Goal: Task Accomplishment & Management: Use online tool/utility

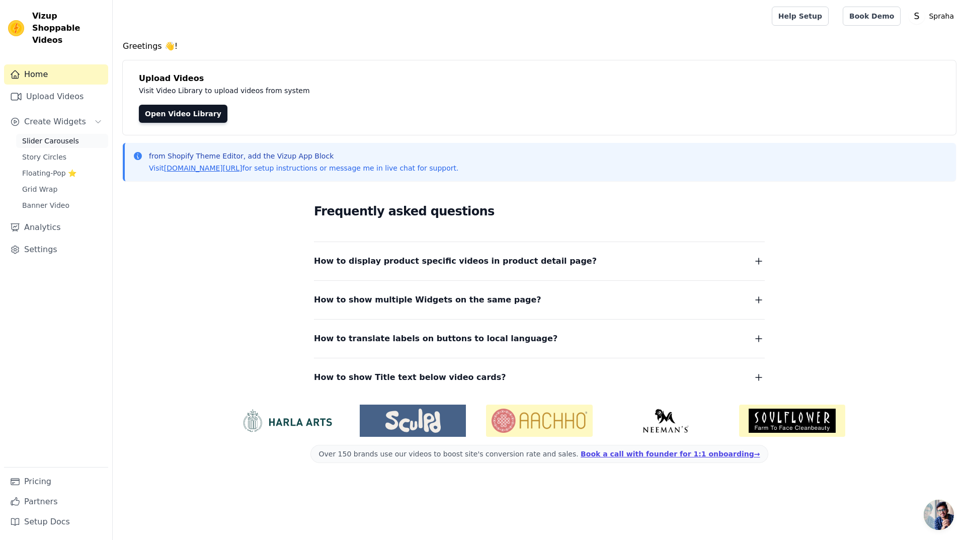
click at [68, 136] on span "Slider Carousels" at bounding box center [50, 141] width 57 height 10
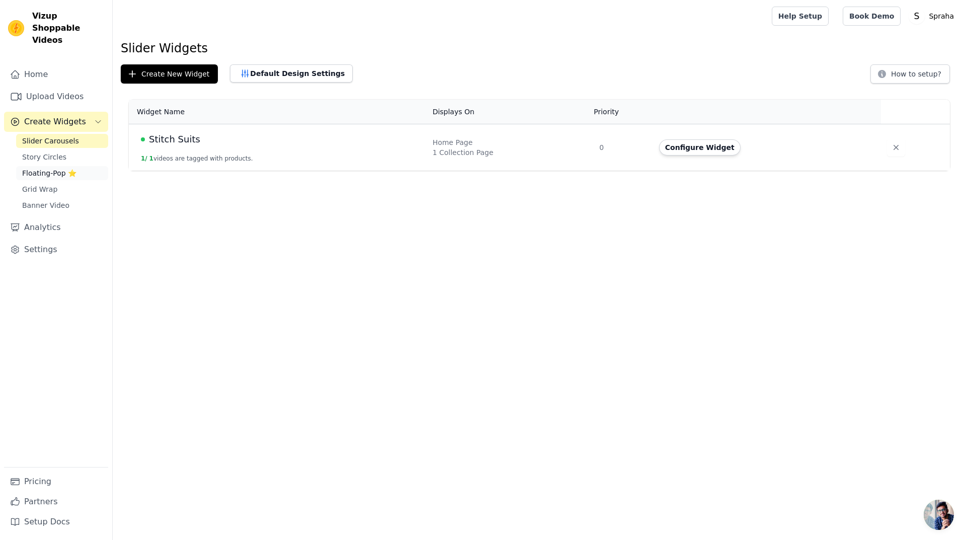
click at [41, 168] on link "Floating-Pop ⭐" at bounding box center [62, 173] width 92 height 14
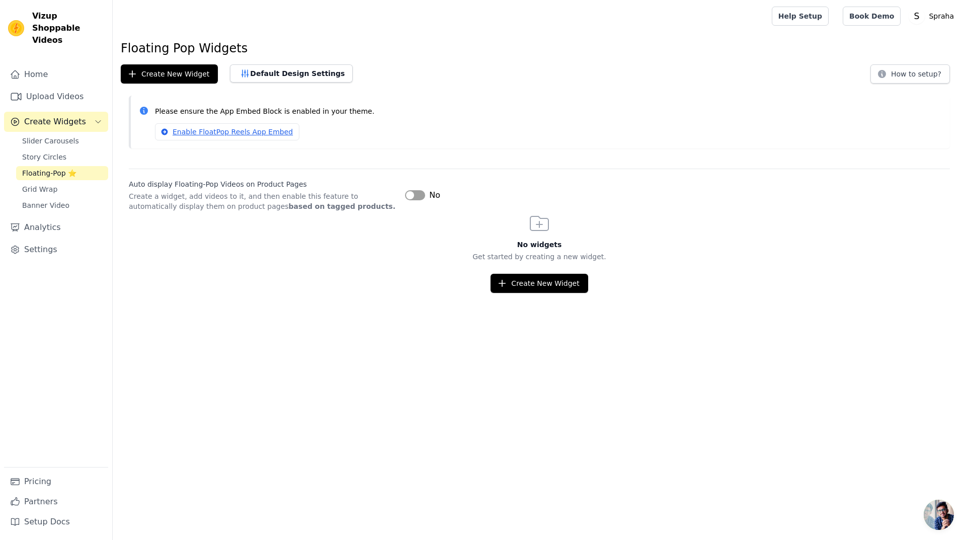
click at [413, 194] on button "Label" at bounding box center [415, 195] width 20 height 10
click at [213, 135] on link "Enable FloatPop Reels App Embed" at bounding box center [227, 131] width 144 height 17
click at [268, 71] on button "Default Design Settings" at bounding box center [291, 73] width 123 height 18
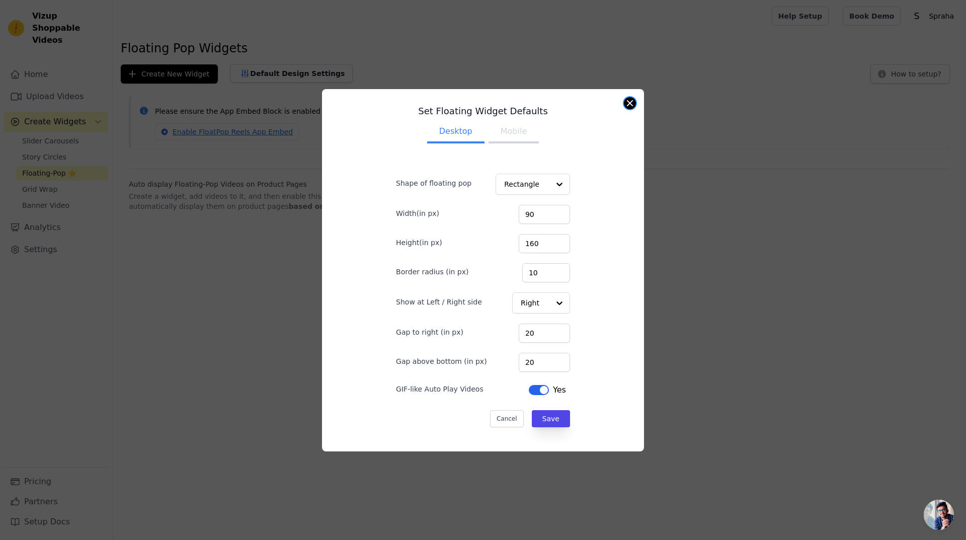
click at [628, 100] on button "Close modal" at bounding box center [630, 103] width 12 height 12
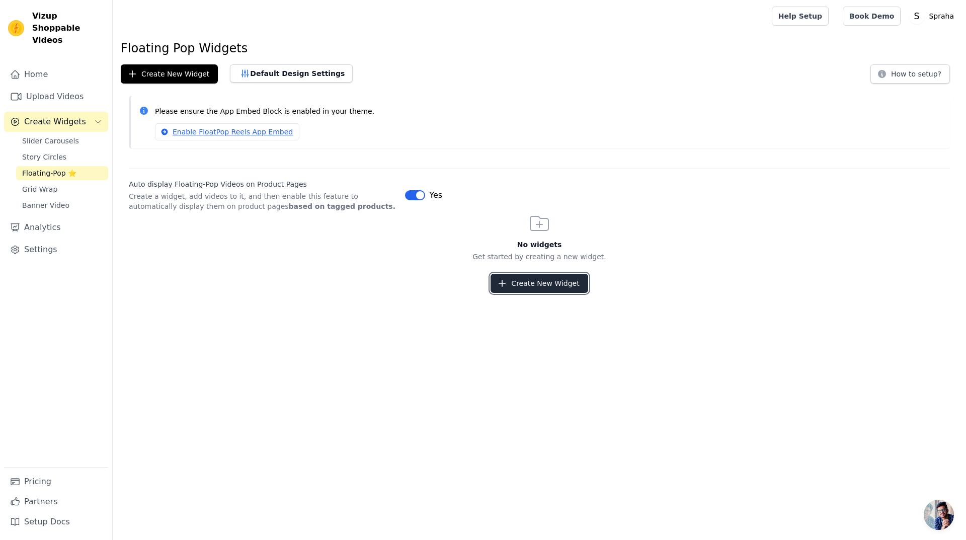
click at [532, 282] on button "Create New Widget" at bounding box center [538, 283] width 97 height 19
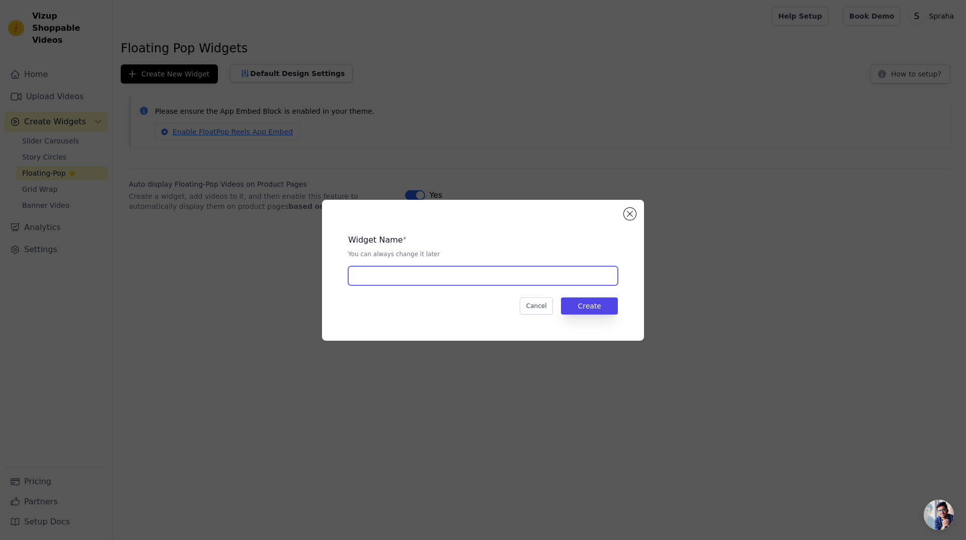
click at [401, 277] on input "text" at bounding box center [483, 275] width 270 height 19
type input "Video"
click at [602, 304] on button "Create" at bounding box center [589, 305] width 57 height 17
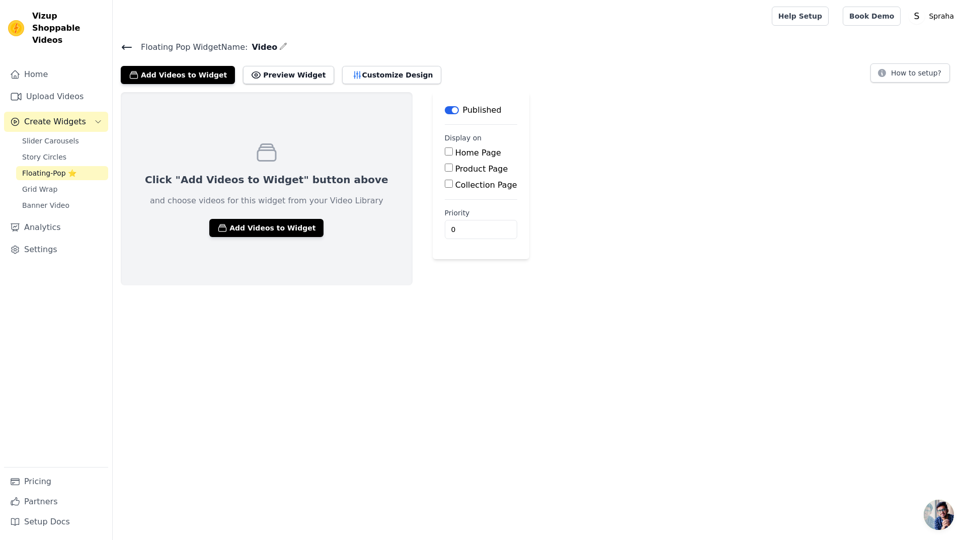
click at [445, 167] on input "Product Page" at bounding box center [449, 167] width 8 height 8
checkbox input "true"
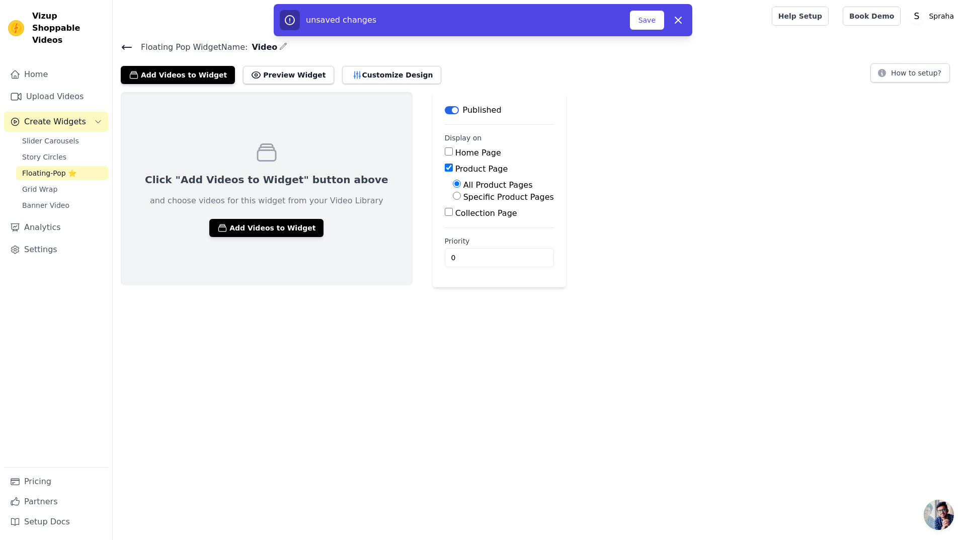
click at [445, 212] on input "Collection Page" at bounding box center [449, 212] width 8 height 8
checkbox input "true"
click at [265, 229] on button "Add Videos to Widget" at bounding box center [266, 228] width 114 height 18
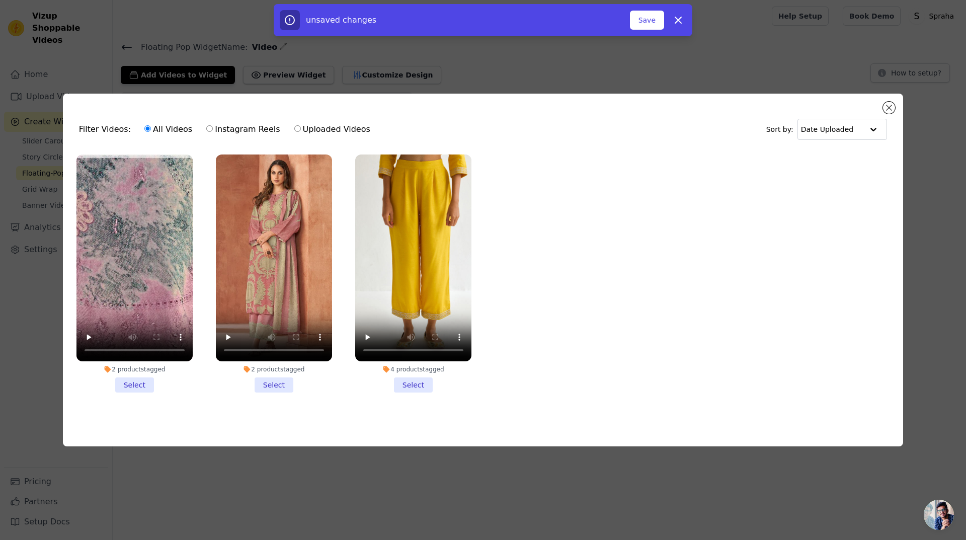
click at [277, 383] on li "2 products tagged Select" at bounding box center [274, 273] width 116 height 238
click at [0, 0] on input "2 products tagged Select" at bounding box center [0, 0] width 0 height 0
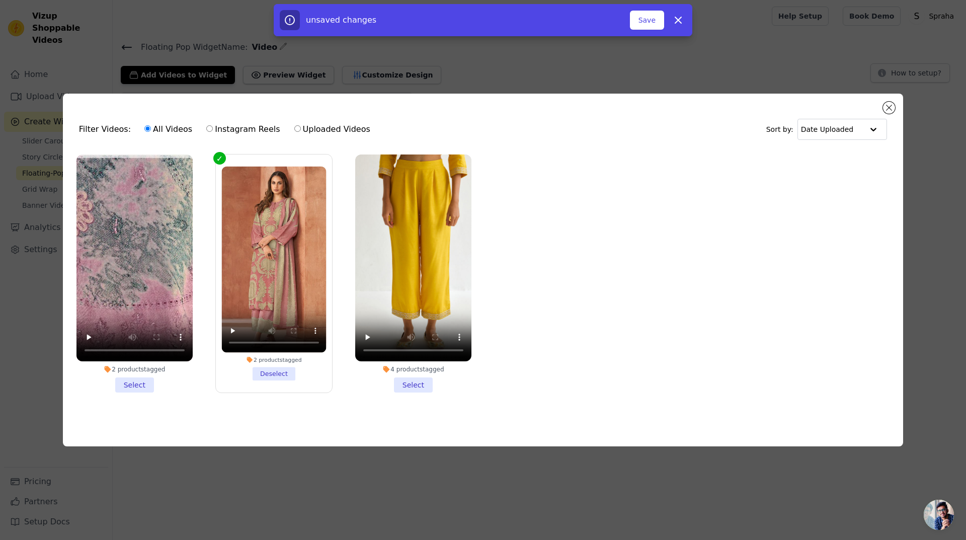
click at [214, 130] on label "Instagram Reels" at bounding box center [243, 129] width 74 height 13
click at [213, 130] on input "Instagram Reels" at bounding box center [209, 128] width 7 height 7
radio input "true"
click at [321, 124] on label "Uploaded Videos" at bounding box center [332, 129] width 77 height 13
click at [301, 125] on input "Uploaded Videos" at bounding box center [297, 128] width 7 height 7
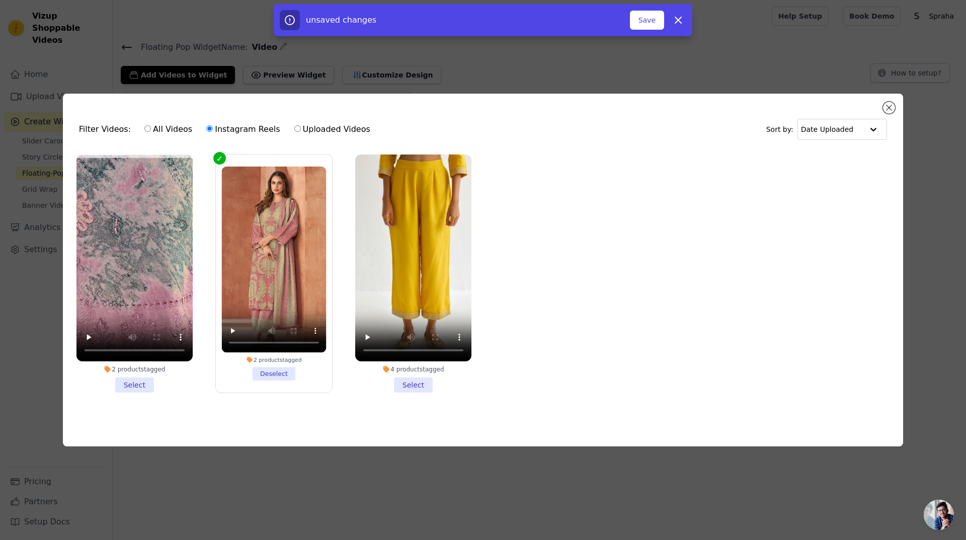
radio input "true"
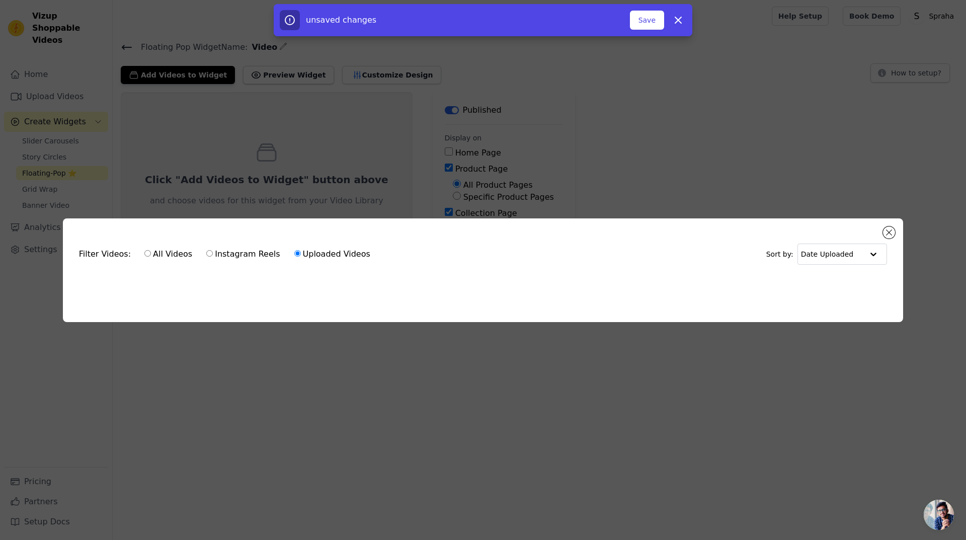
click at [222, 250] on label "Instagram Reels" at bounding box center [243, 254] width 74 height 13
click at [213, 250] on input "Instagram Reels" at bounding box center [209, 253] width 7 height 7
radio input "true"
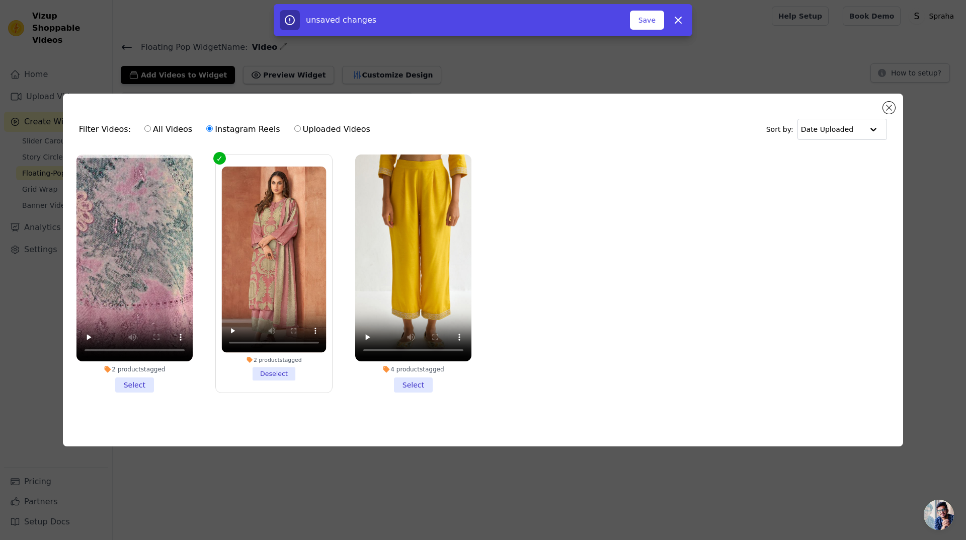
click at [166, 130] on label "All Videos" at bounding box center [168, 129] width 49 height 13
click at [151, 130] on input "All Videos" at bounding box center [147, 128] width 7 height 7
radio input "true"
click at [268, 374] on li "2 products tagged Deselect" at bounding box center [273, 274] width 105 height 214
click at [0, 0] on input "2 products tagged Deselect" at bounding box center [0, 0] width 0 height 0
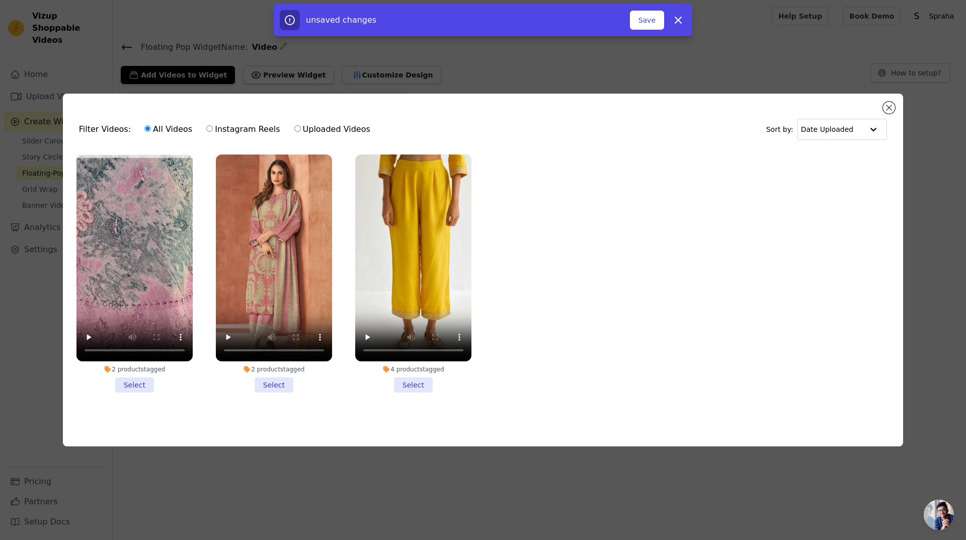
click at [265, 383] on li "2 products tagged Select" at bounding box center [274, 273] width 116 height 238
click at [0, 0] on input "2 products tagged Select" at bounding box center [0, 0] width 0 height 0
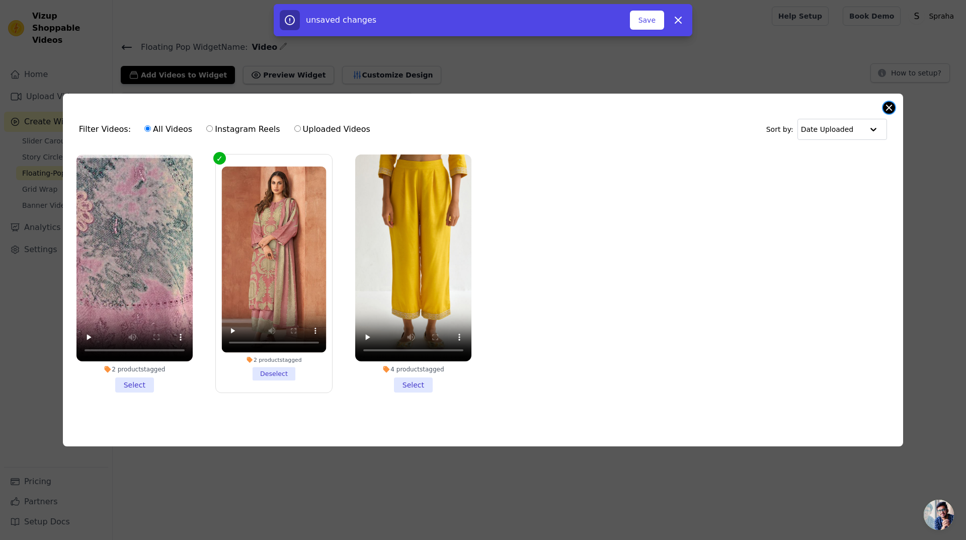
click at [885, 107] on button "Close modal" at bounding box center [889, 108] width 12 height 12
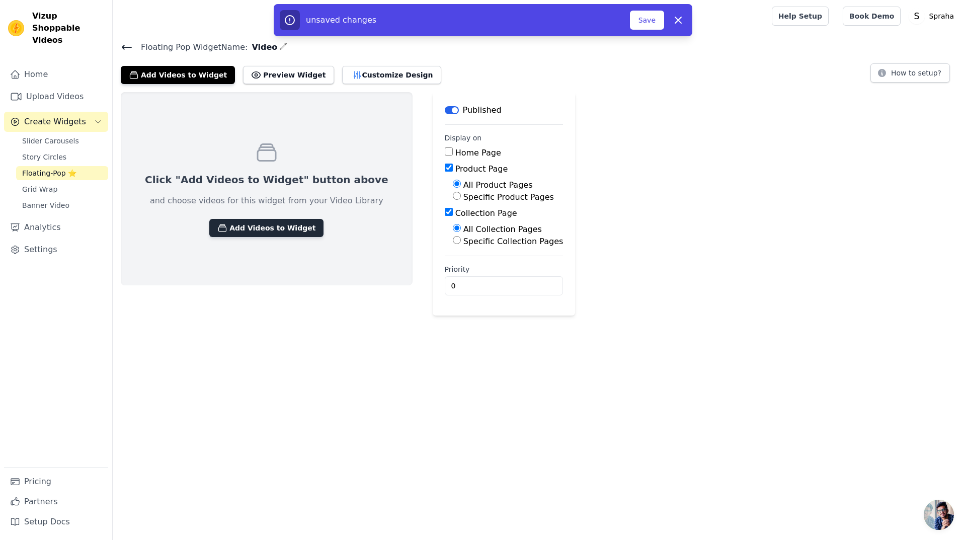
click at [260, 223] on button "Add Videos to Widget" at bounding box center [266, 228] width 114 height 18
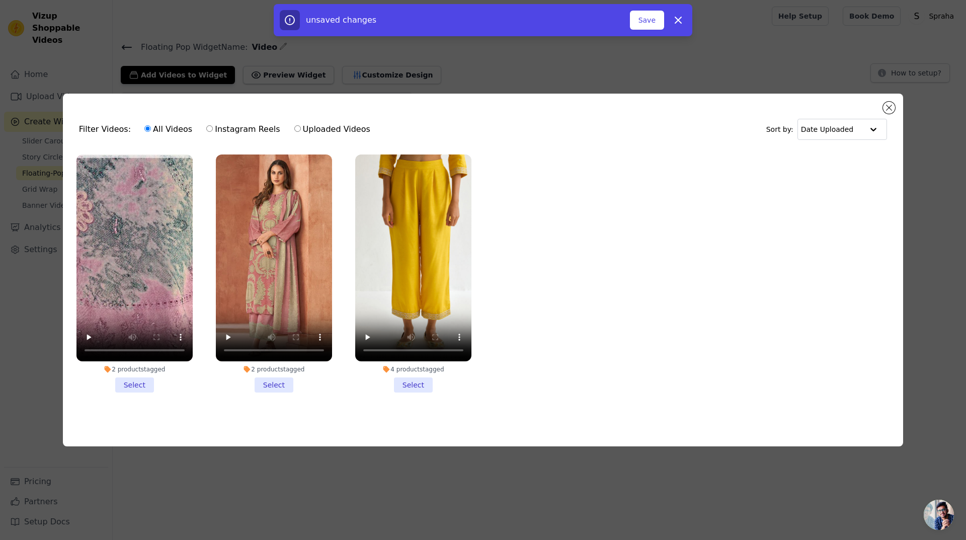
click at [274, 384] on li "2 products tagged Select" at bounding box center [274, 273] width 116 height 238
click at [0, 0] on input "2 products tagged Select" at bounding box center [0, 0] width 0 height 0
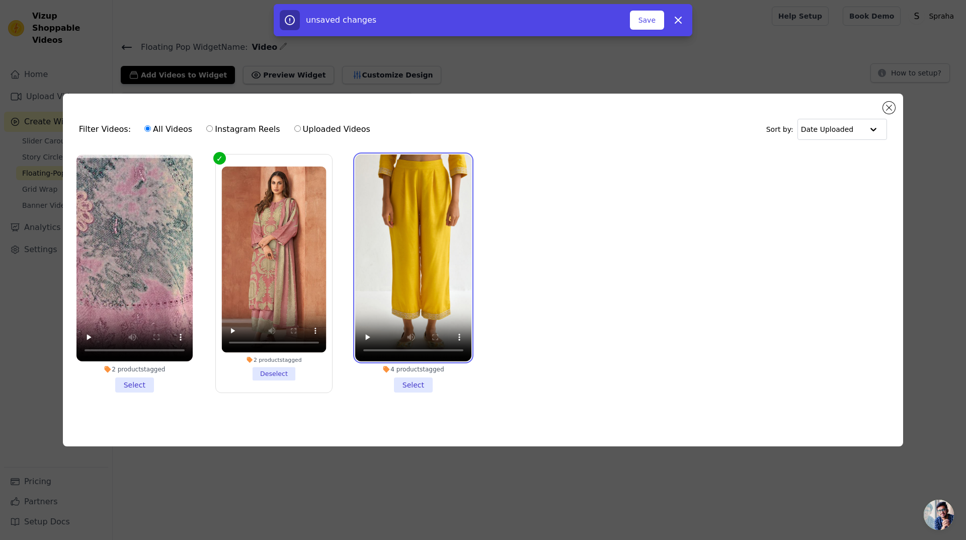
click at [412, 312] on video at bounding box center [413, 257] width 116 height 207
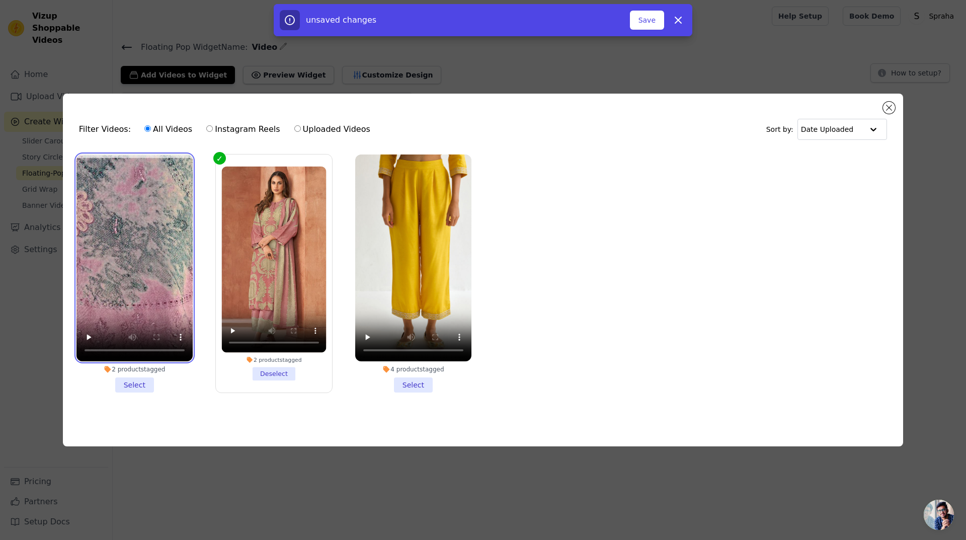
click at [139, 316] on video at bounding box center [134, 257] width 116 height 207
drag, startPoint x: 134, startPoint y: 386, endPoint x: 174, endPoint y: 384, distance: 39.3
click at [134, 386] on li "2 products tagged Select" at bounding box center [134, 273] width 116 height 238
click at [0, 0] on input "2 products tagged Select" at bounding box center [0, 0] width 0 height 0
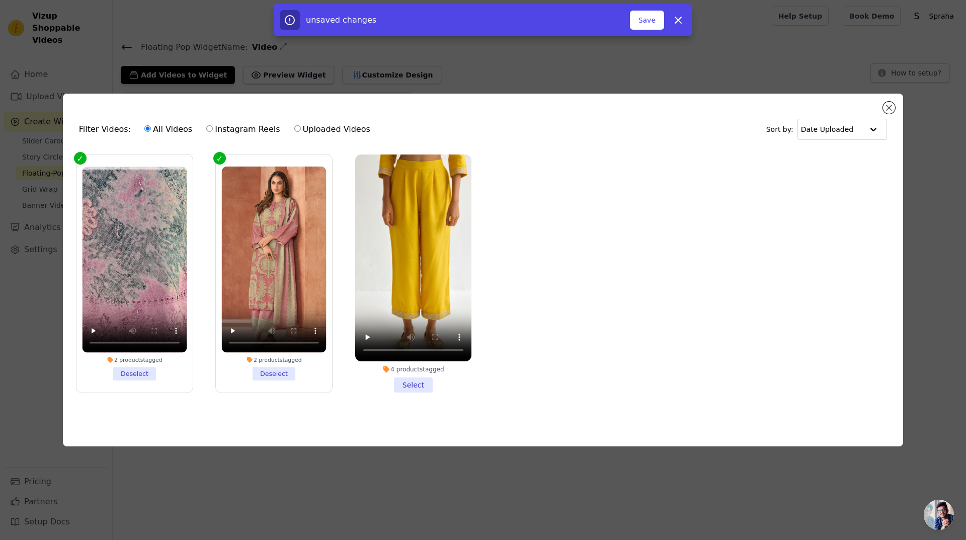
click at [410, 380] on li "4 products tagged Select" at bounding box center [413, 273] width 116 height 238
click at [0, 0] on input "4 products tagged Select" at bounding box center [0, 0] width 0 height 0
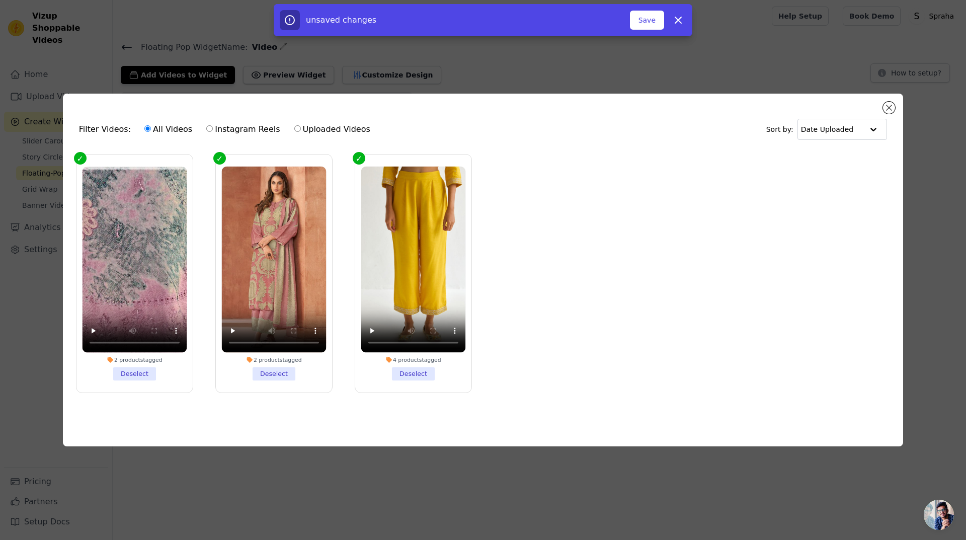
click at [816, 238] on ul "2 products tagged Deselect 2 products tagged Deselect 4 products tagged Deselect" at bounding box center [483, 281] width 824 height 265
click at [294, 126] on label "Uploaded Videos" at bounding box center [332, 129] width 77 height 13
click at [294, 126] on input "Uploaded Videos" at bounding box center [297, 128] width 7 height 7
radio input "true"
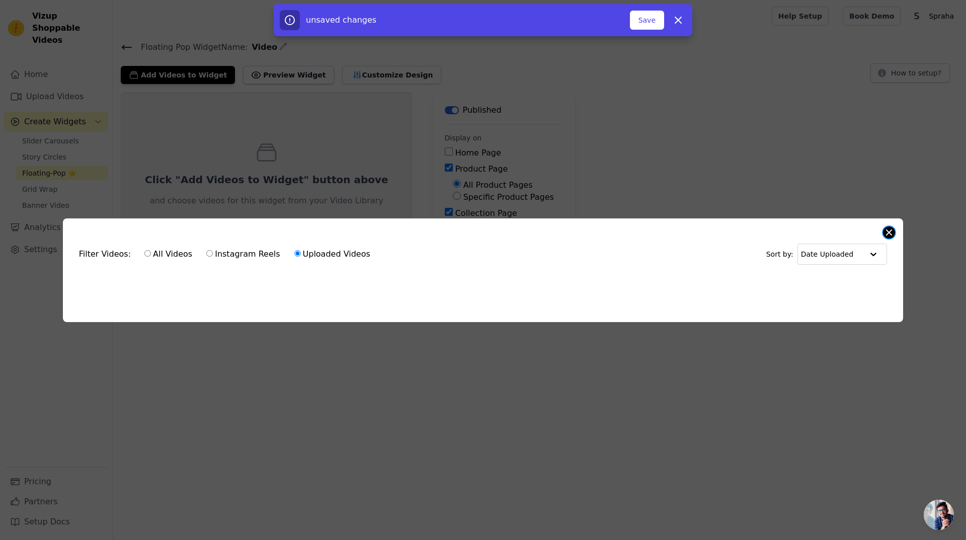
click at [890, 230] on button "Close modal" at bounding box center [889, 232] width 12 height 12
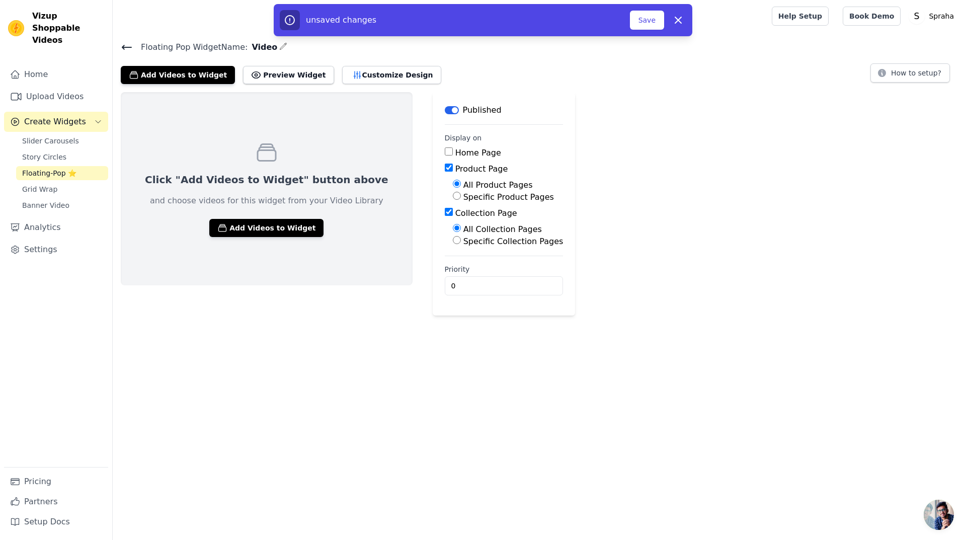
click at [676, 160] on div "Click "Add Videos to Widget" button above and choose videos for this widget fro…" at bounding box center [539, 203] width 853 height 223
click at [250, 67] on button "Preview Widget" at bounding box center [288, 75] width 91 height 18
click at [648, 17] on button "Save" at bounding box center [647, 20] width 34 height 19
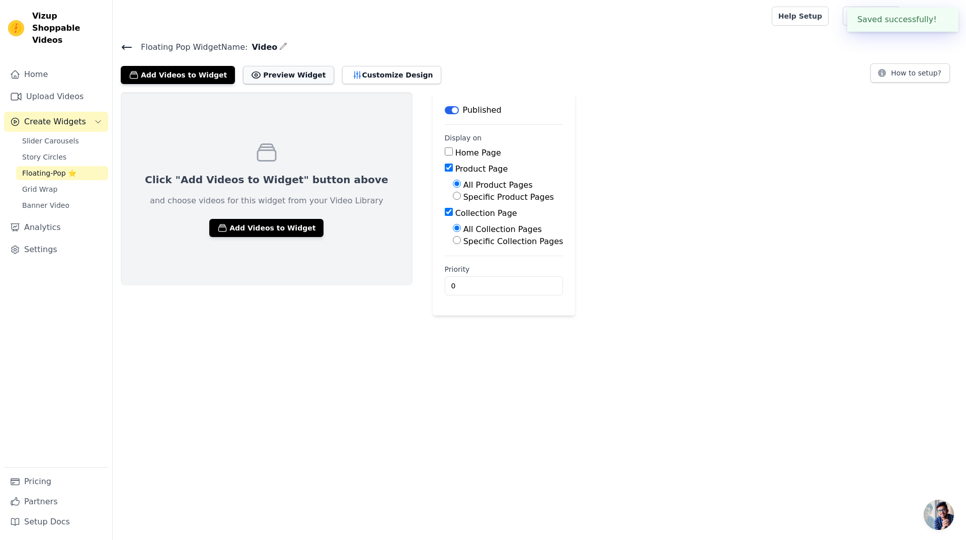
click at [279, 75] on button "Preview Widget" at bounding box center [288, 75] width 91 height 18
click at [268, 215] on div "Click "Add Videos to Widget" button above and choose videos for this widget fro…" at bounding box center [267, 188] width 292 height 193
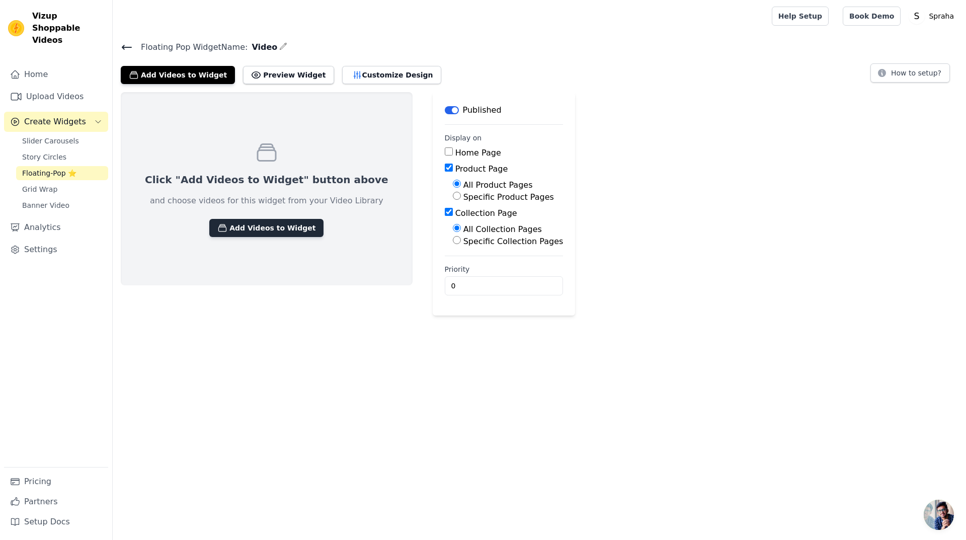
click at [261, 227] on button "Add Videos to Widget" at bounding box center [266, 228] width 114 height 18
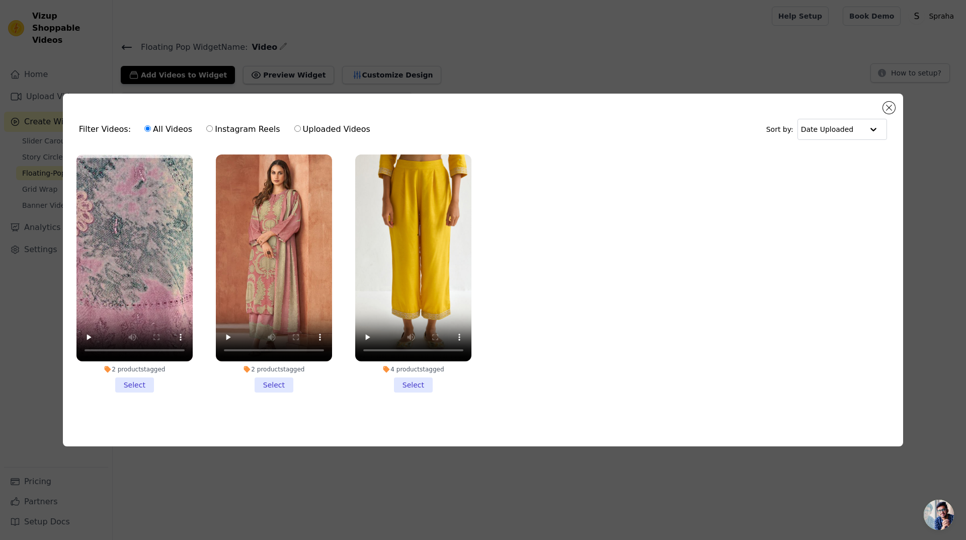
click at [275, 384] on li "2 products tagged Select" at bounding box center [274, 273] width 116 height 238
click at [0, 0] on input "2 products tagged Select" at bounding box center [0, 0] width 0 height 0
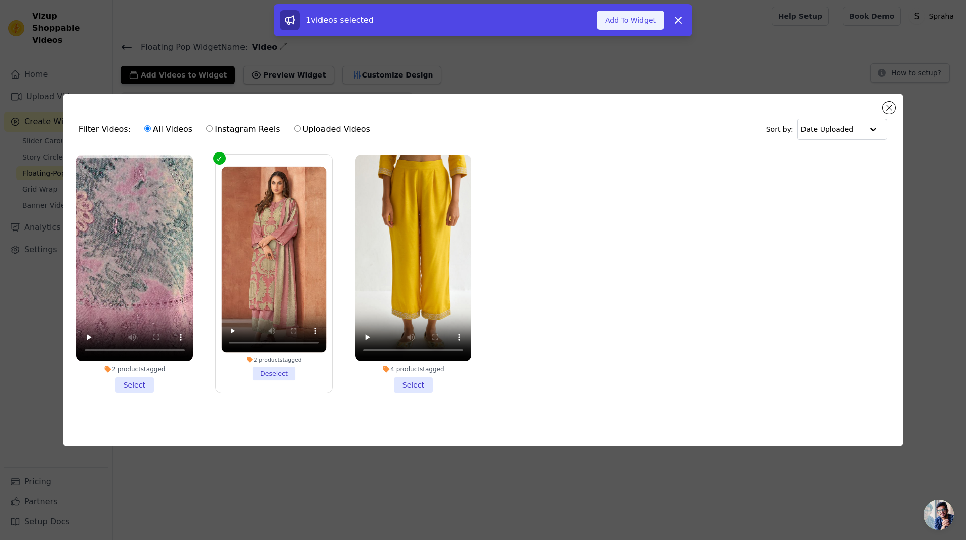
click at [642, 24] on button "Add To Widget" at bounding box center [630, 20] width 67 height 19
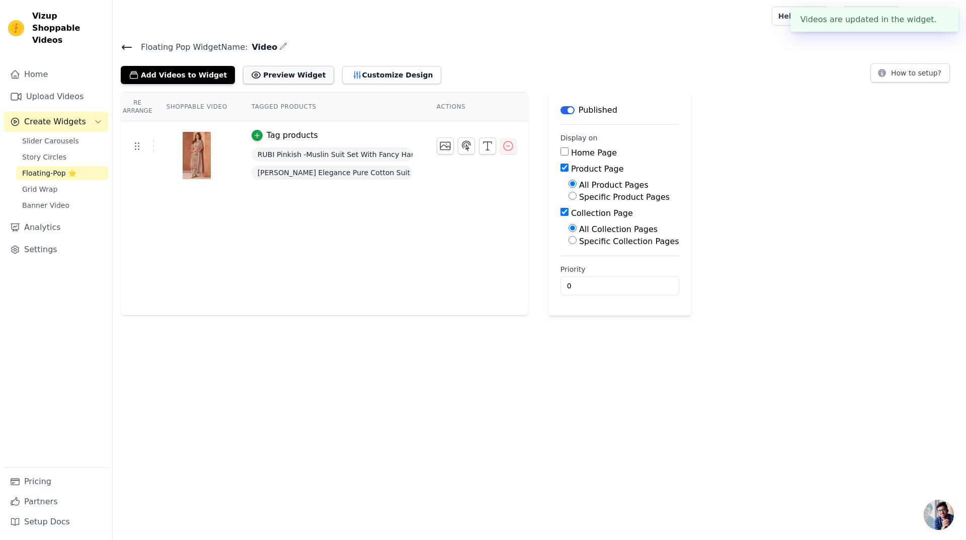
click at [273, 66] on button "Preview Widget" at bounding box center [288, 75] width 91 height 18
click at [52, 184] on span "Grid Wrap" at bounding box center [39, 189] width 35 height 10
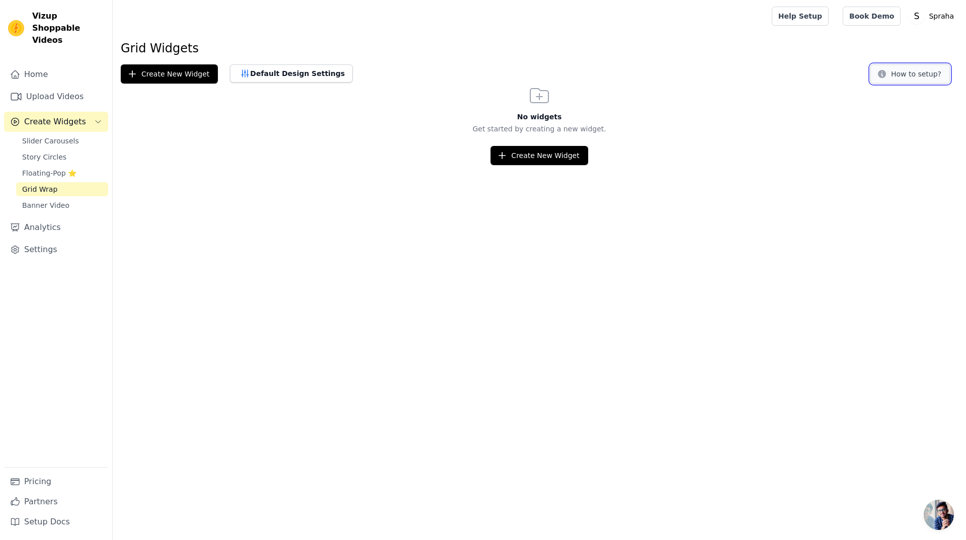
click at [933, 76] on button "How to setup?" at bounding box center [909, 73] width 79 height 19
click at [56, 200] on span "Banner Video" at bounding box center [45, 205] width 47 height 10
click at [61, 134] on link "Slider Carousels" at bounding box center [62, 141] width 92 height 14
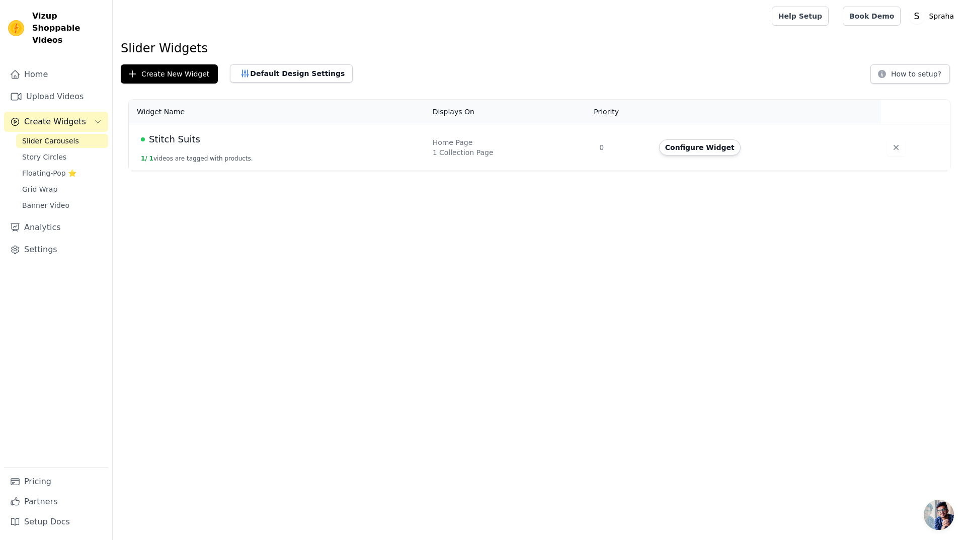
click at [177, 145] on span "Stitch Suits" at bounding box center [174, 139] width 51 height 14
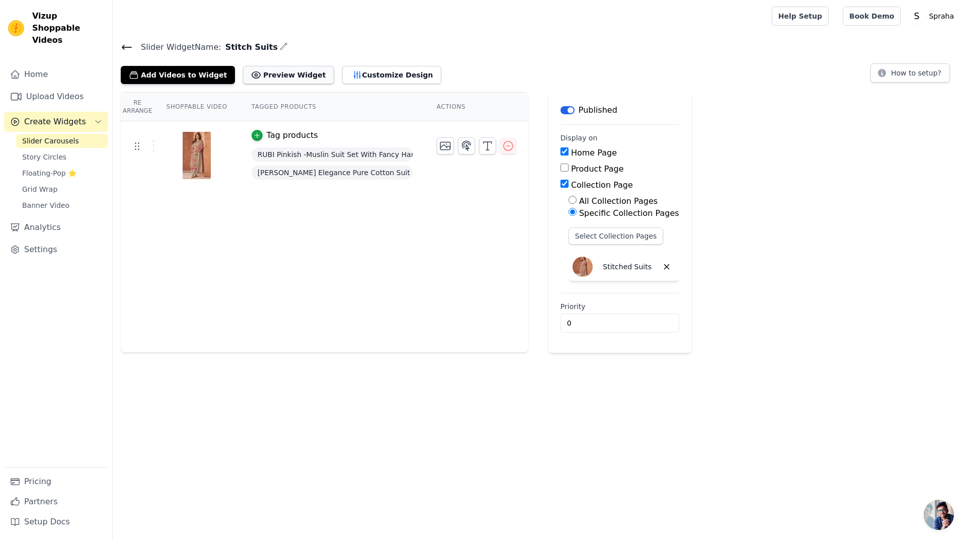
click at [272, 72] on button "Preview Widget" at bounding box center [288, 75] width 91 height 18
click at [204, 108] on th "Shoppable Video" at bounding box center [196, 107] width 85 height 29
click at [133, 107] on th "Re Arrange" at bounding box center [137, 107] width 33 height 29
click at [183, 106] on th "Shoppable Video" at bounding box center [196, 107] width 85 height 29
click at [269, 106] on th "Tagged Products" at bounding box center [331, 107] width 185 height 29
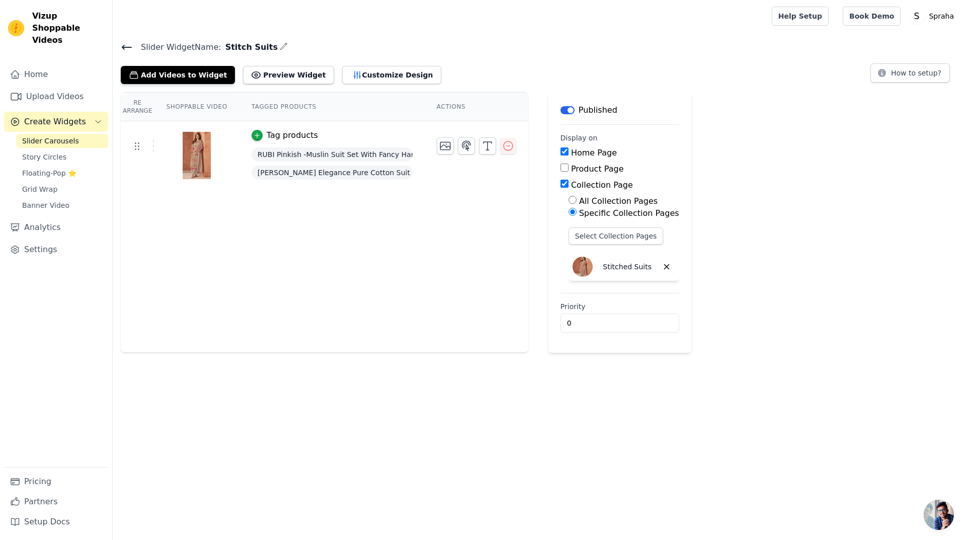
click at [456, 106] on th "Actions" at bounding box center [477, 107] width 104 height 29
click at [460, 150] on icon "button" at bounding box center [466, 146] width 12 height 12
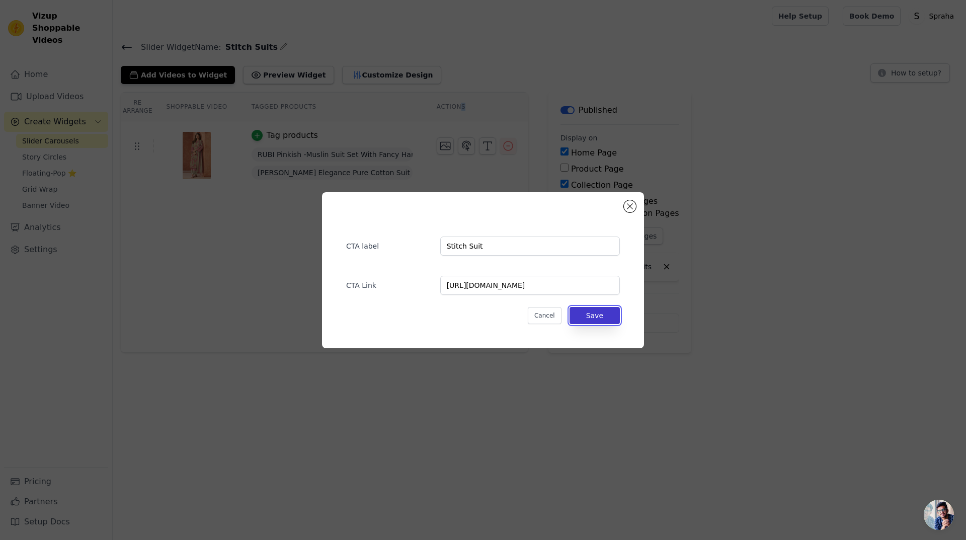
click at [582, 318] on button "Save" at bounding box center [594, 315] width 50 height 17
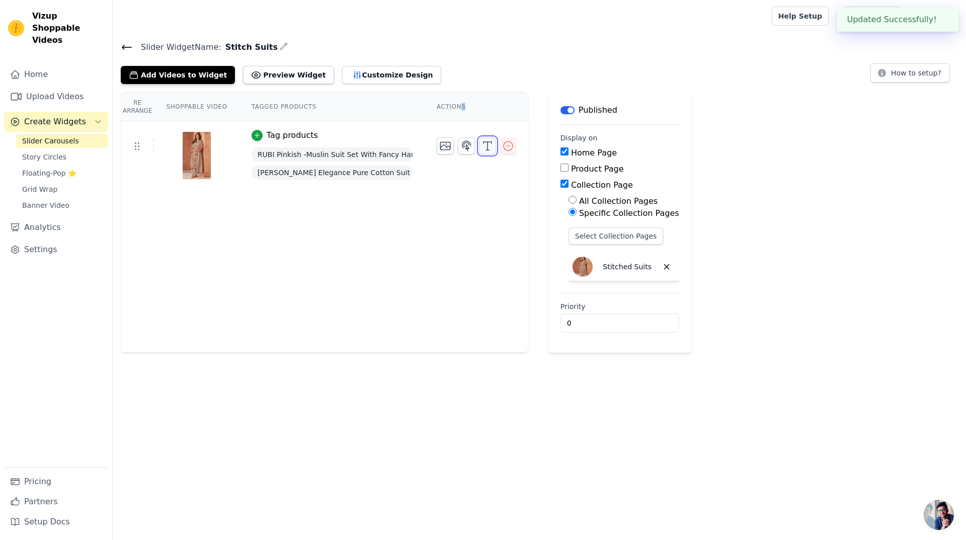
click at [482, 146] on icon "button" at bounding box center [487, 146] width 12 height 12
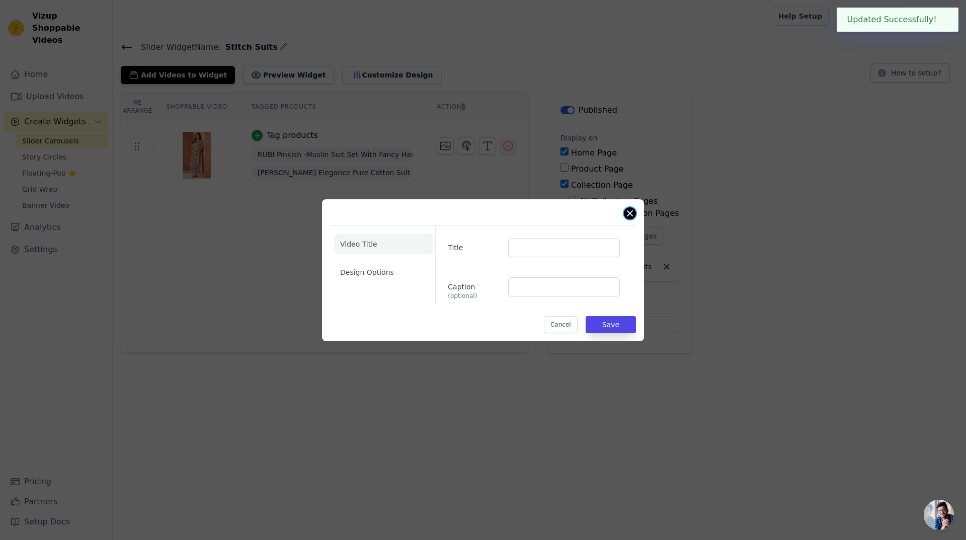
click at [629, 215] on button "Close modal" at bounding box center [630, 213] width 12 height 12
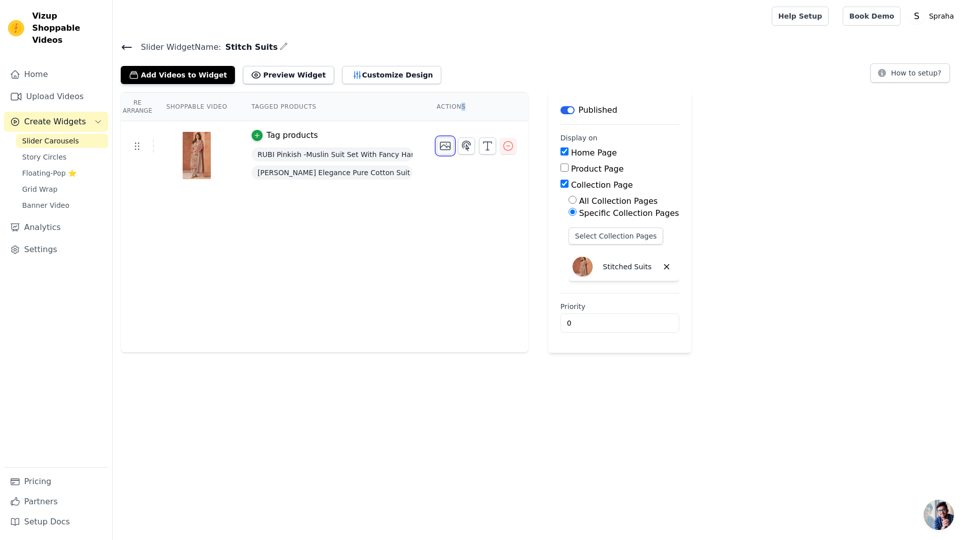
click at [439, 150] on icon "button" at bounding box center [445, 146] width 12 height 12
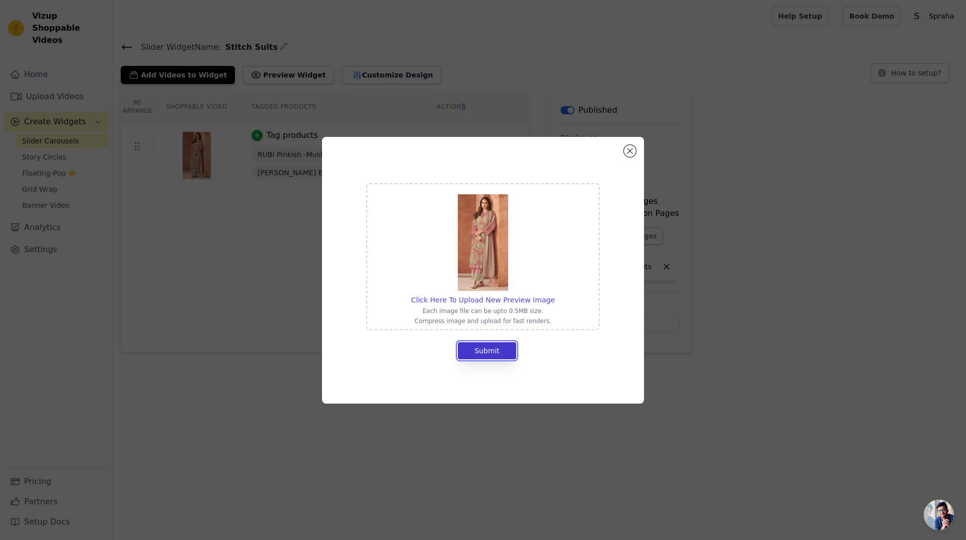
click at [497, 348] on button "Submit" at bounding box center [487, 350] width 58 height 17
click at [630, 153] on button "Close modal" at bounding box center [630, 151] width 12 height 12
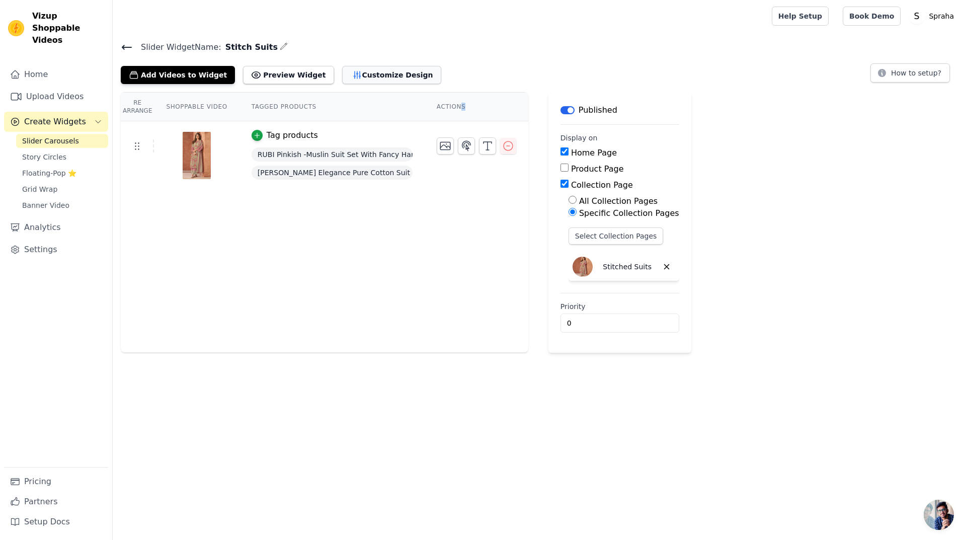
click at [361, 74] on button "Customize Design" at bounding box center [391, 75] width 99 height 18
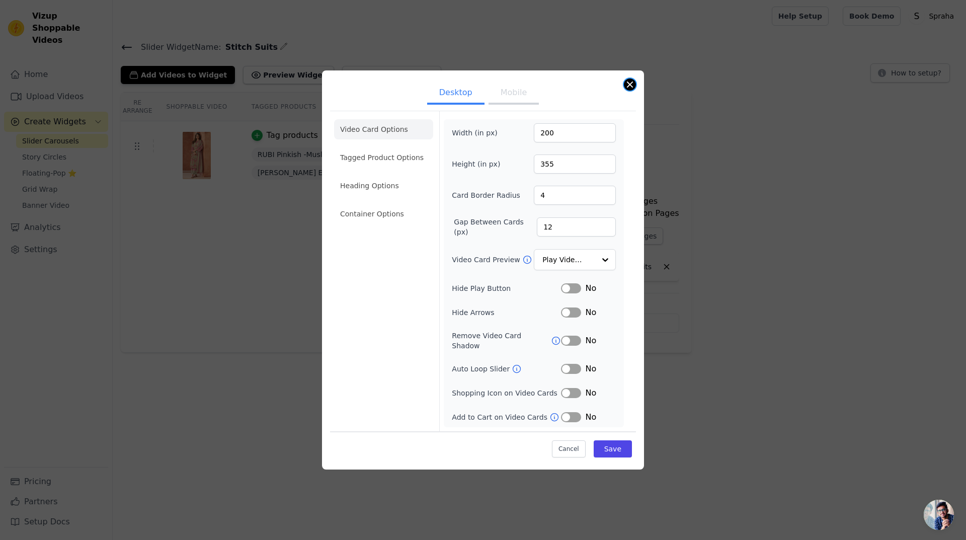
click at [633, 88] on button "Close modal" at bounding box center [630, 84] width 12 height 12
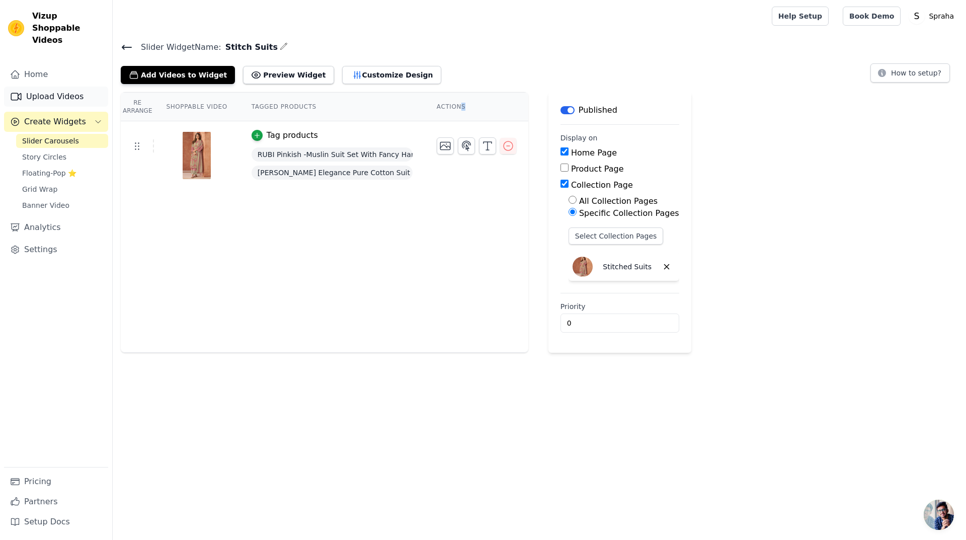
click at [55, 88] on link "Upload Videos" at bounding box center [56, 97] width 104 height 20
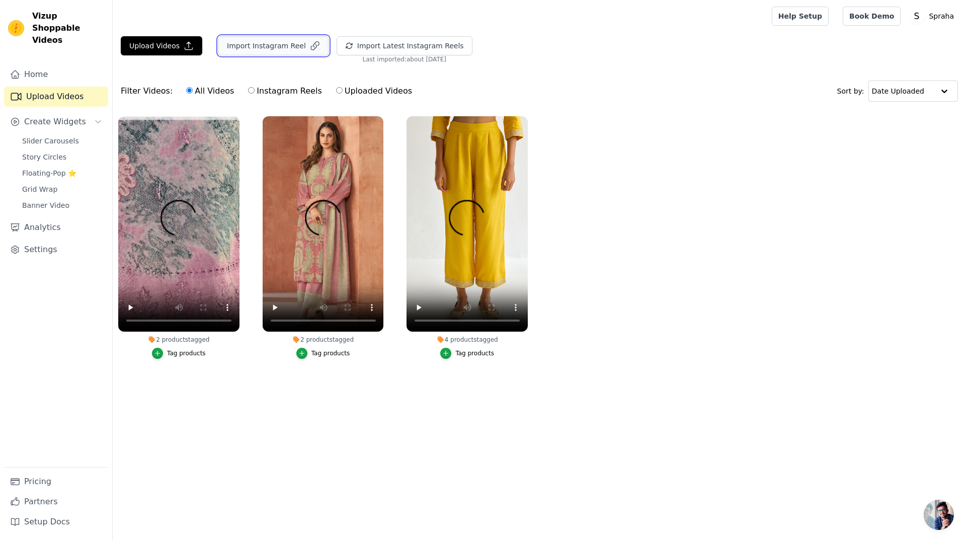
click at [259, 49] on button "Import Instagram Reel" at bounding box center [273, 45] width 110 height 19
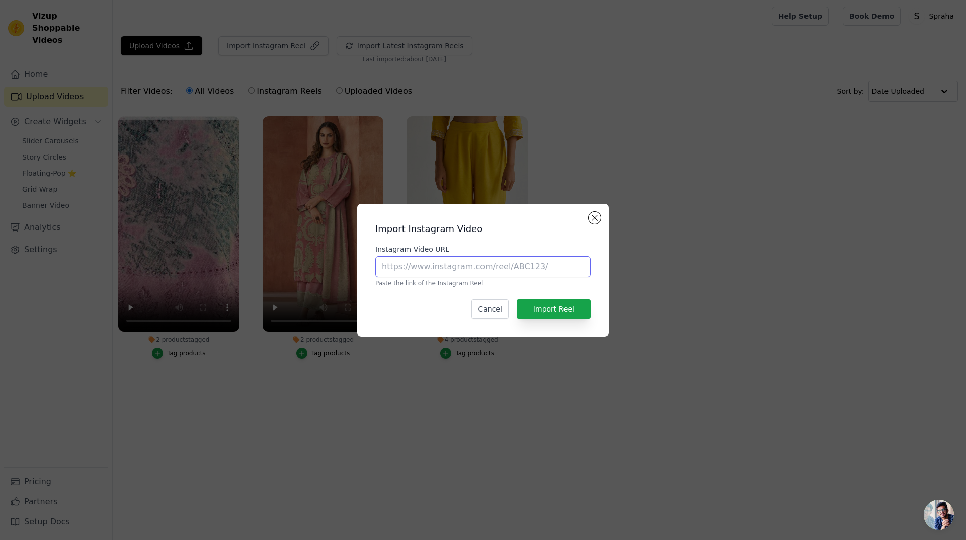
click at [457, 268] on input "Instagram Video URL" at bounding box center [482, 266] width 215 height 21
paste input "https://www.instagram.com/worldofspraha/"
type input "https://www.instagram.com/worldofspraha/"
click at [557, 307] on button "Import Reel" at bounding box center [554, 308] width 74 height 19
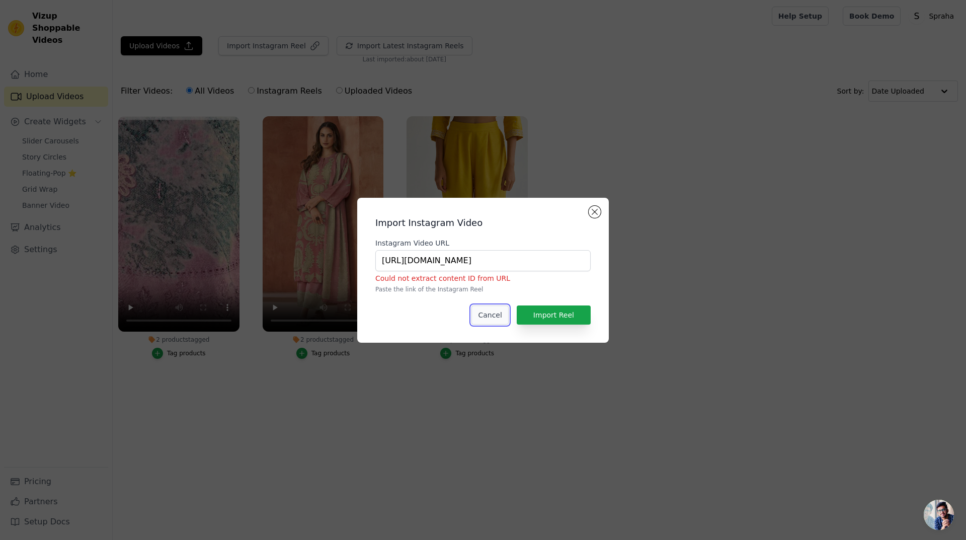
click at [505, 318] on button "Cancel" at bounding box center [489, 314] width 37 height 19
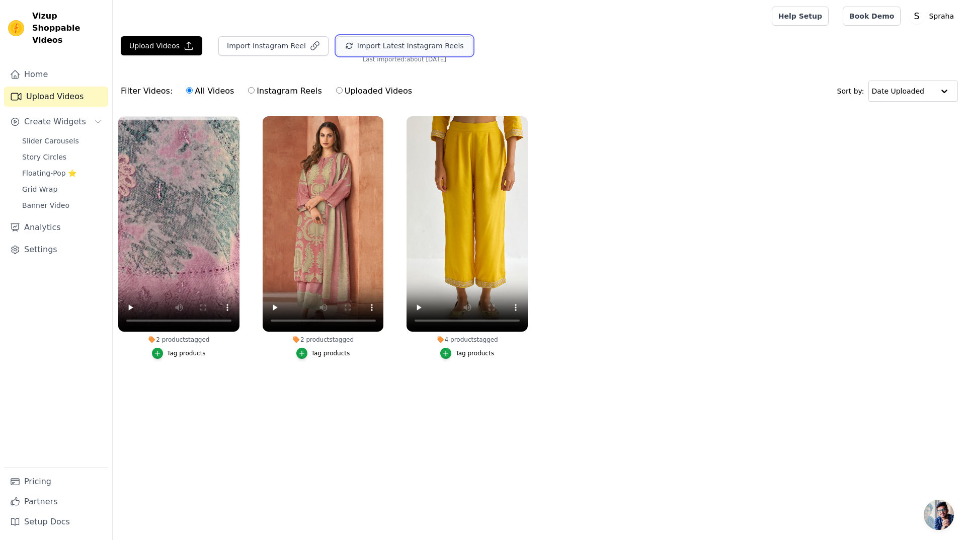
click at [386, 50] on button "Import Latest Instagram Reels" at bounding box center [405, 45] width 136 height 19
